Goal: Ask a question

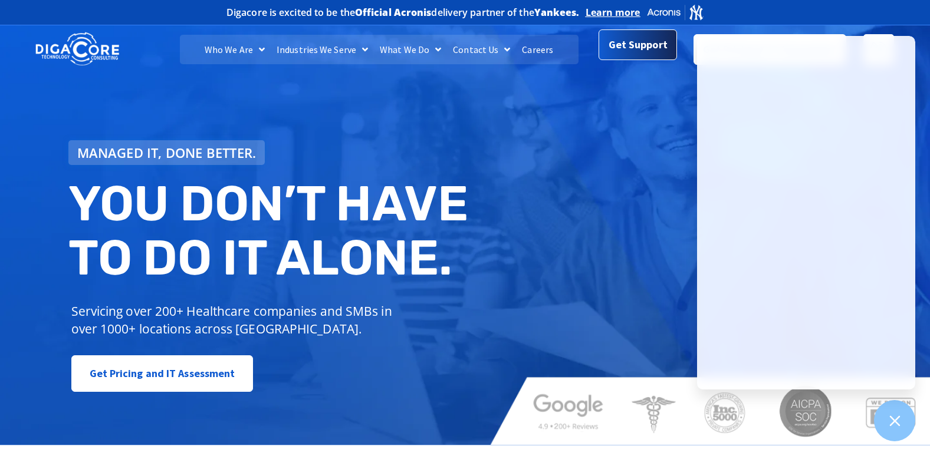
click at [631, 53] on span "Get Support" at bounding box center [638, 45] width 59 height 24
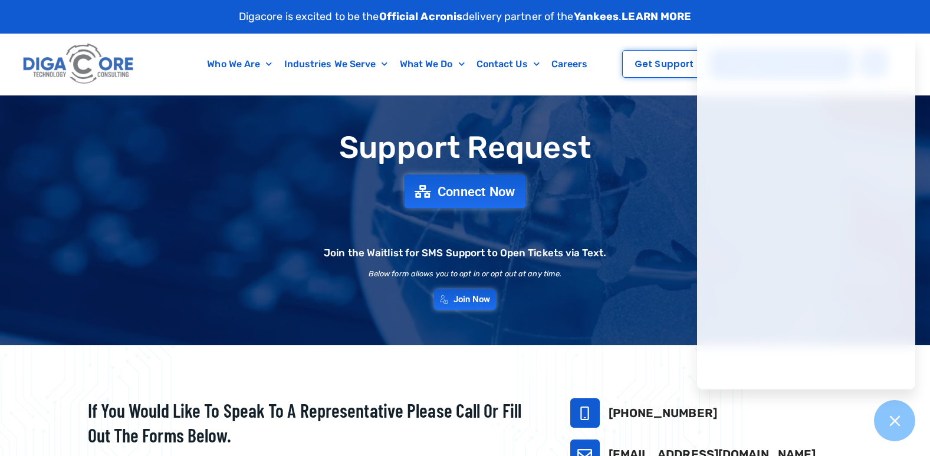
click at [475, 198] on span "Connect Now" at bounding box center [477, 191] width 78 height 13
